Goal: Check status: Check status

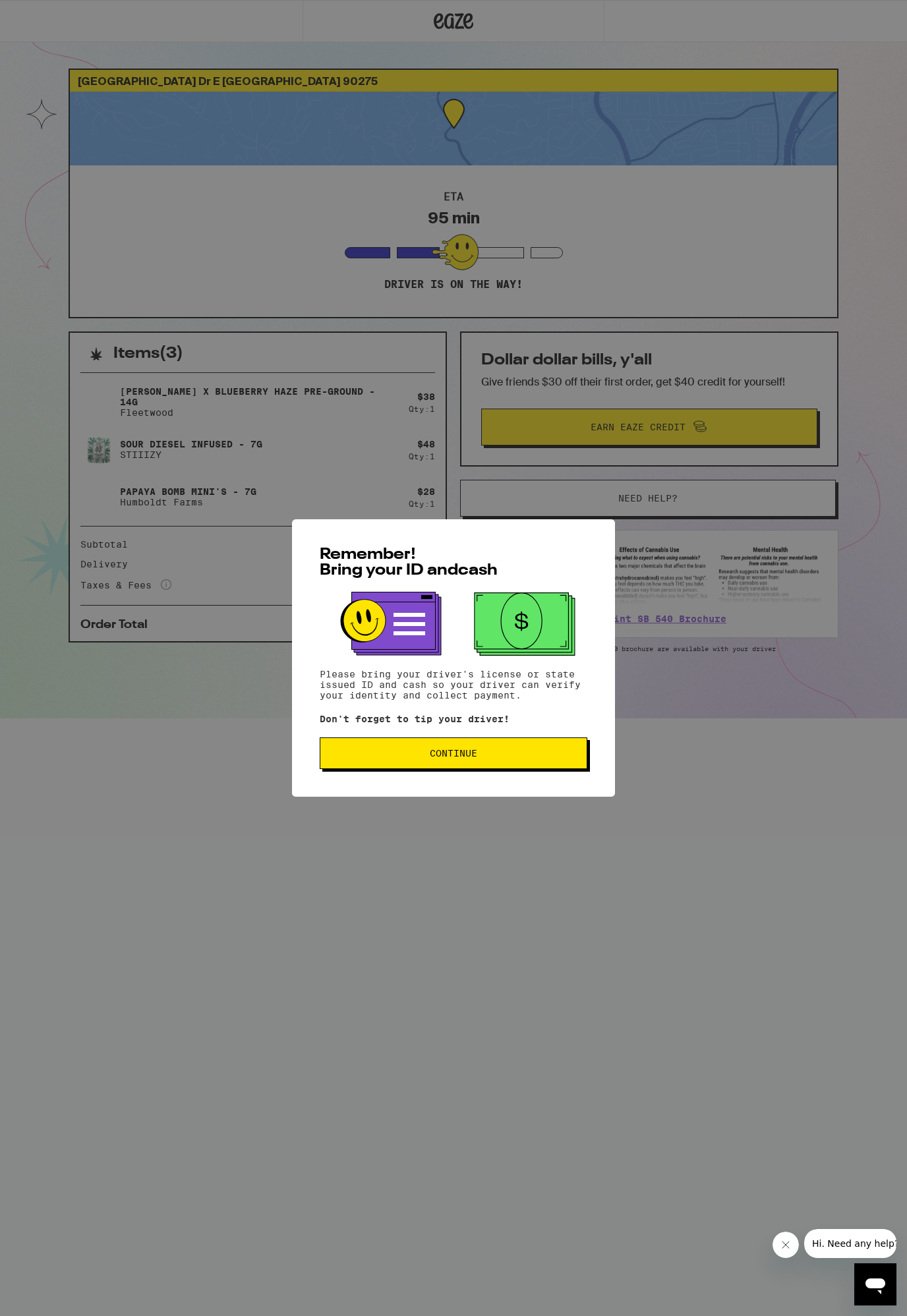
click at [223, 198] on div "Remember! Bring your ID and cash Please bring your driver's license or state is…" at bounding box center [453, 658] width 907 height 1316
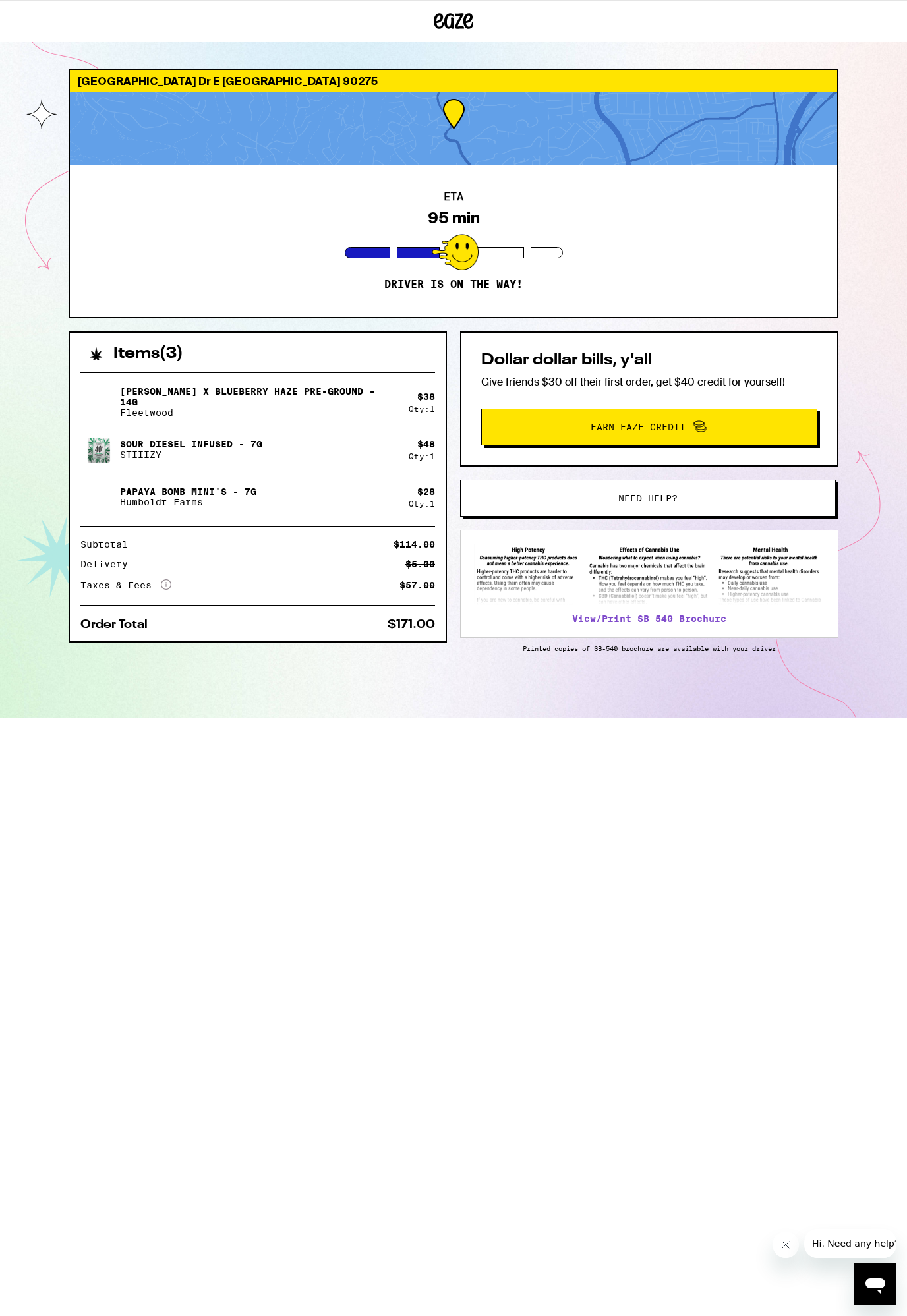
click at [510, 144] on div at bounding box center [453, 128] width 767 height 74
click at [476, 182] on div "ETA 95 min Driver is on the way!" at bounding box center [453, 241] width 767 height 152
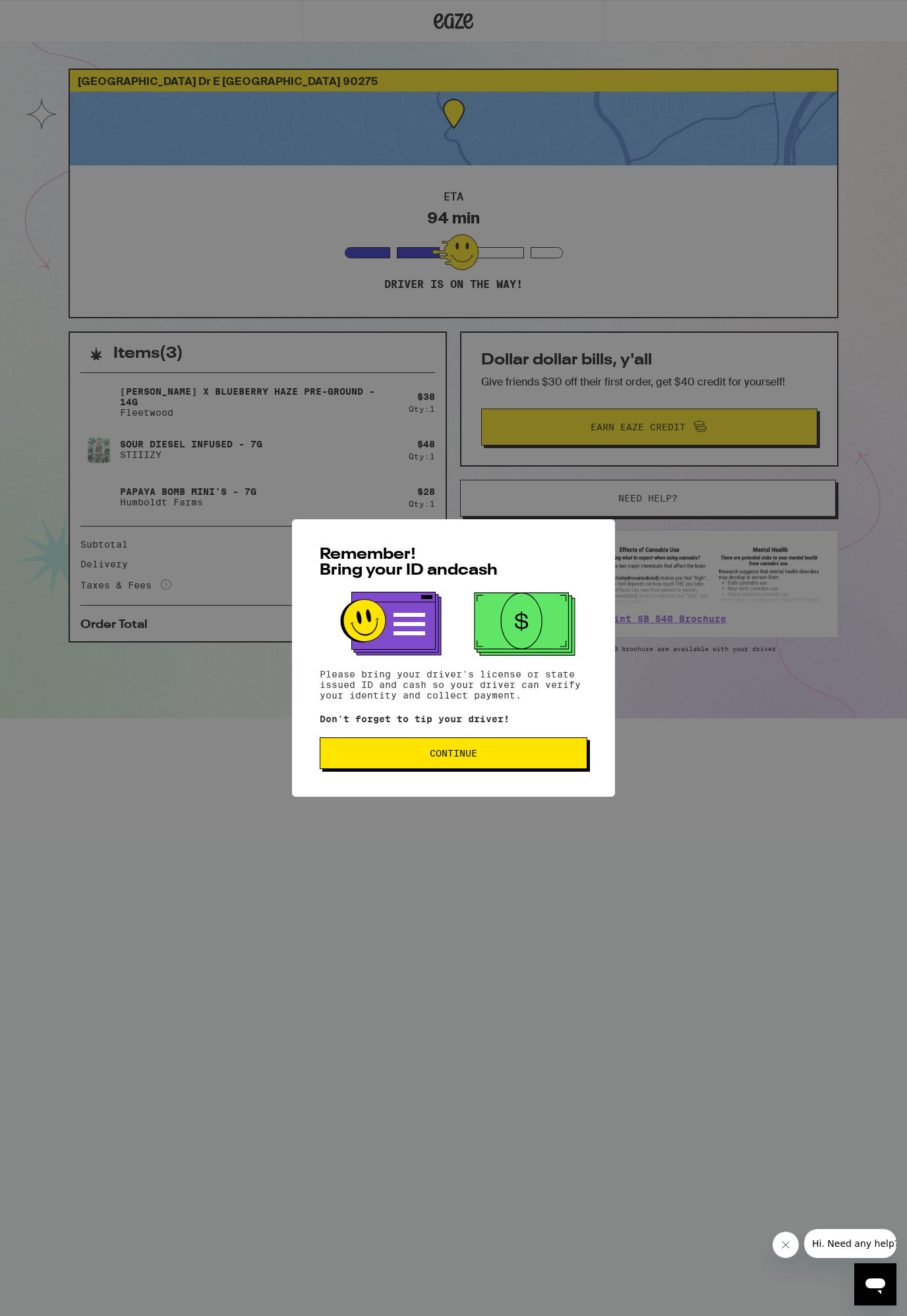
click at [287, 130] on div "Remember! Bring your ID and cash Please bring your driver's license or state is…" at bounding box center [453, 658] width 907 height 1316
click at [180, 206] on div "Remember! Bring your ID and cash Please bring your driver's license or state is…" at bounding box center [453, 658] width 907 height 1316
